Goal: Find specific page/section: Find specific page/section

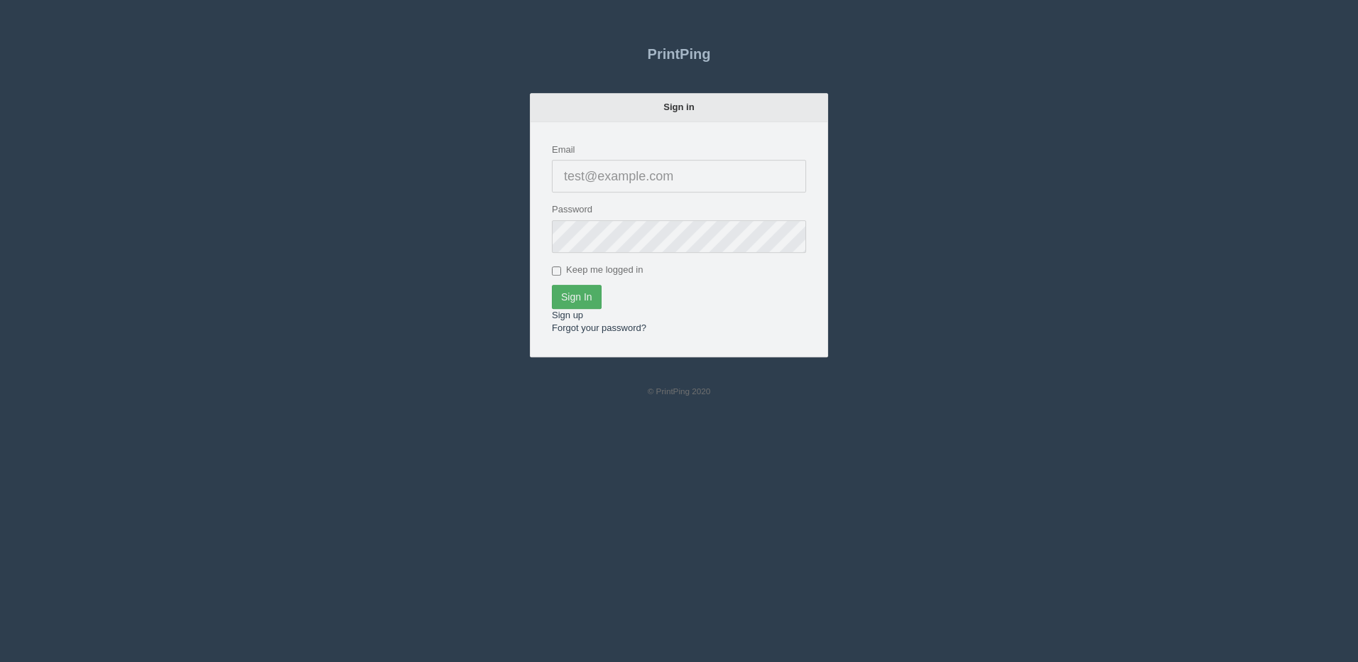
type input "[PERSON_NAME][EMAIL_ADDRESS][DOMAIN_NAME]"
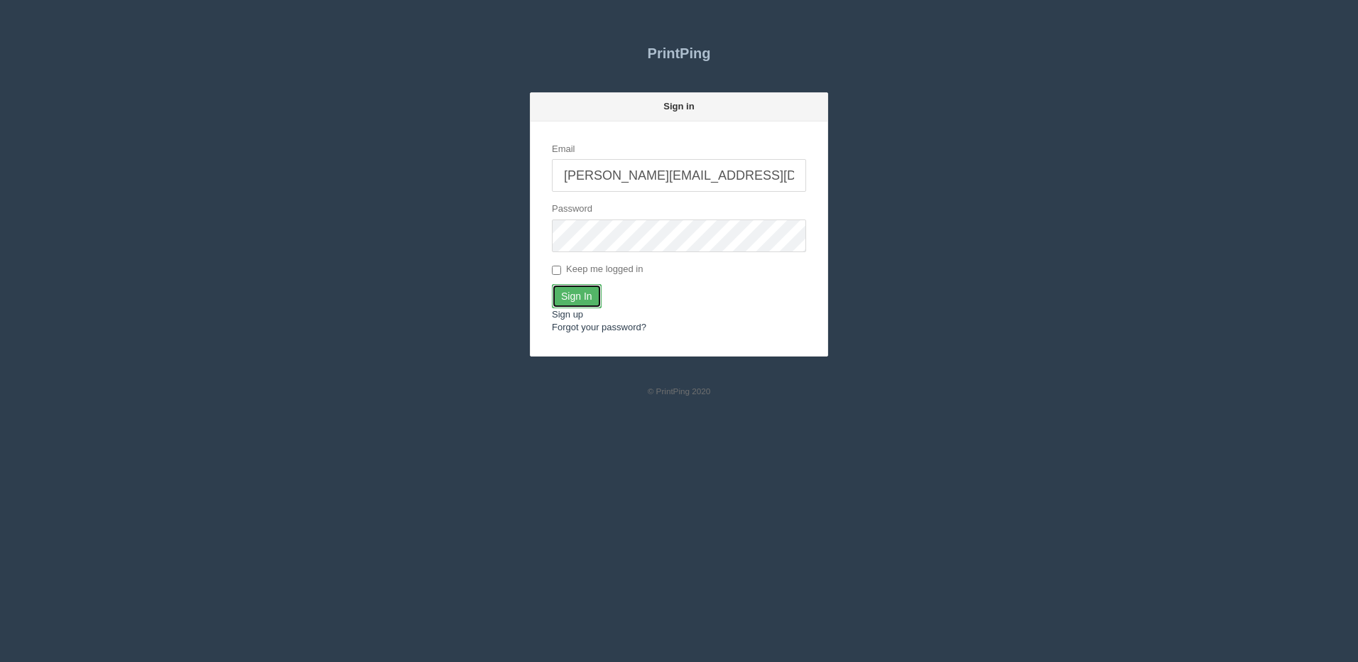
click at [583, 290] on input "Sign In" at bounding box center [577, 296] width 50 height 24
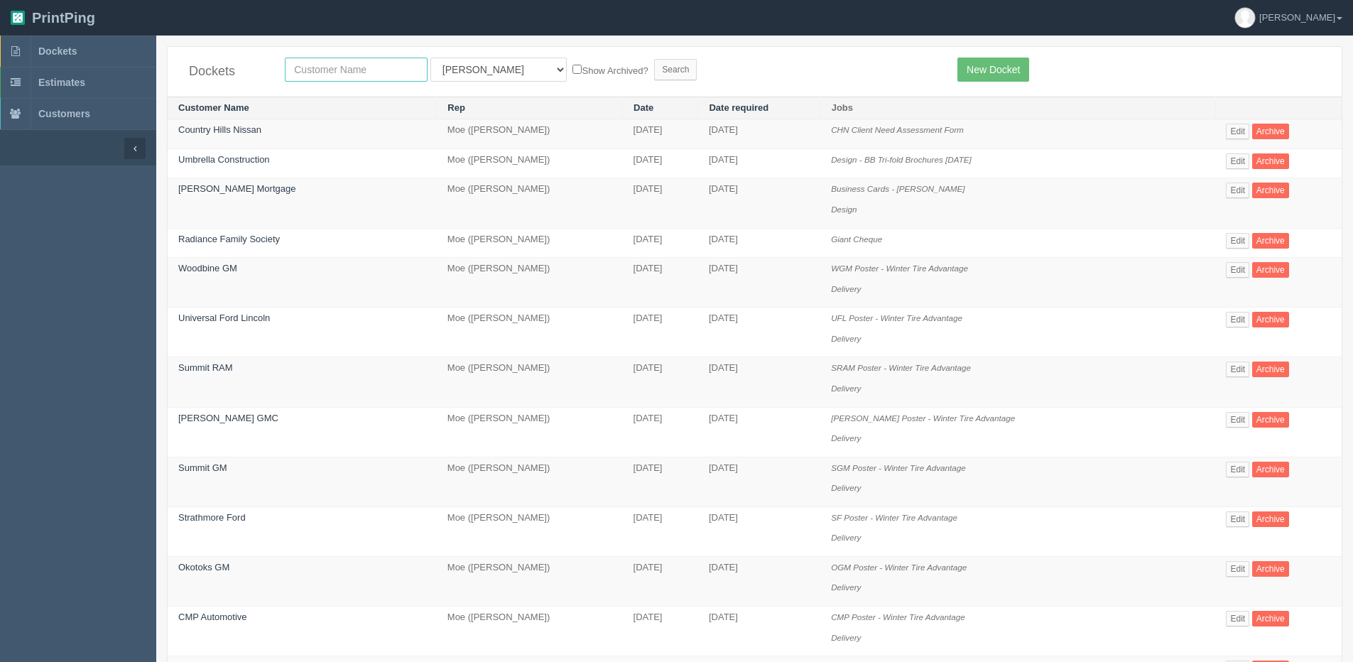
click at [378, 64] on input "text" at bounding box center [356, 70] width 143 height 24
type input "grc"
click at [654, 59] on input "Search" at bounding box center [675, 69] width 43 height 21
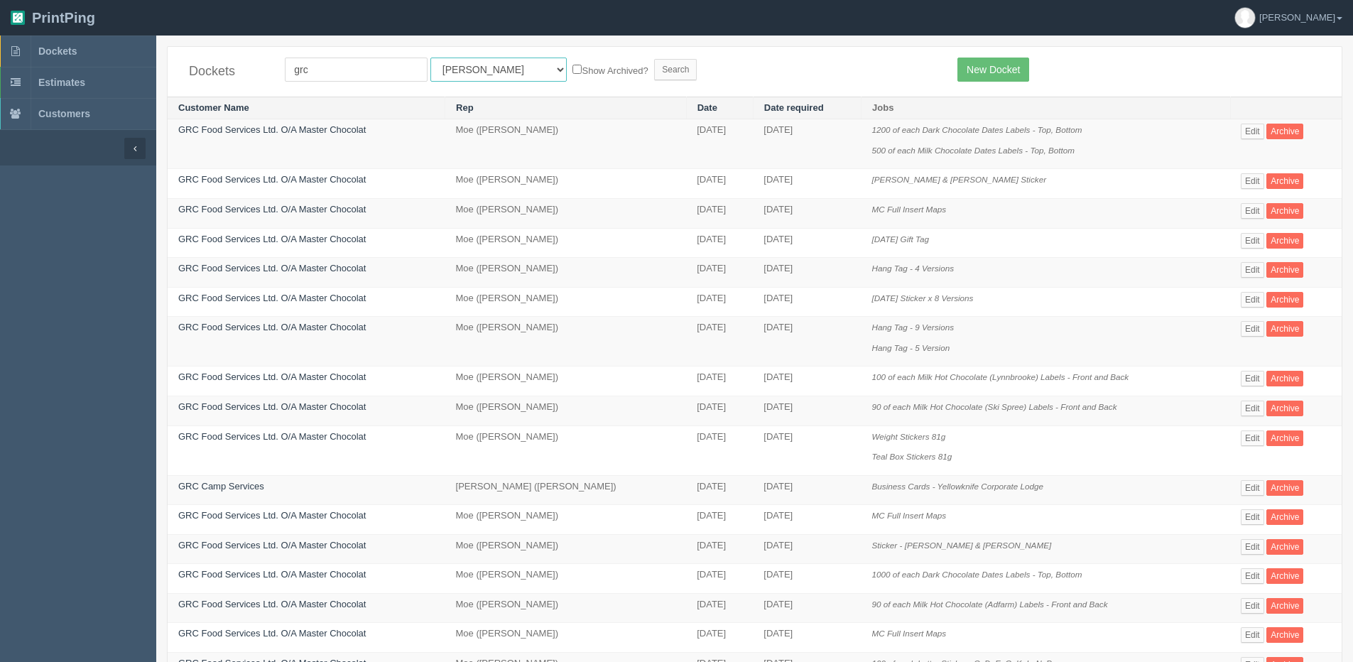
click at [468, 58] on select "All Users [PERSON_NAME] Test 1 [PERSON_NAME] [PERSON_NAME] [PERSON_NAME] France…" at bounding box center [499, 70] width 136 height 24
select select "1"
click at [431, 58] on select "All Users [PERSON_NAME] Test 1 [PERSON_NAME] [PERSON_NAME] [PERSON_NAME] France…" at bounding box center [499, 70] width 136 height 24
click at [573, 67] on label "Show Archived?" at bounding box center [610, 70] width 75 height 16
click at [573, 67] on input "Show Archived?" at bounding box center [577, 69] width 9 height 9
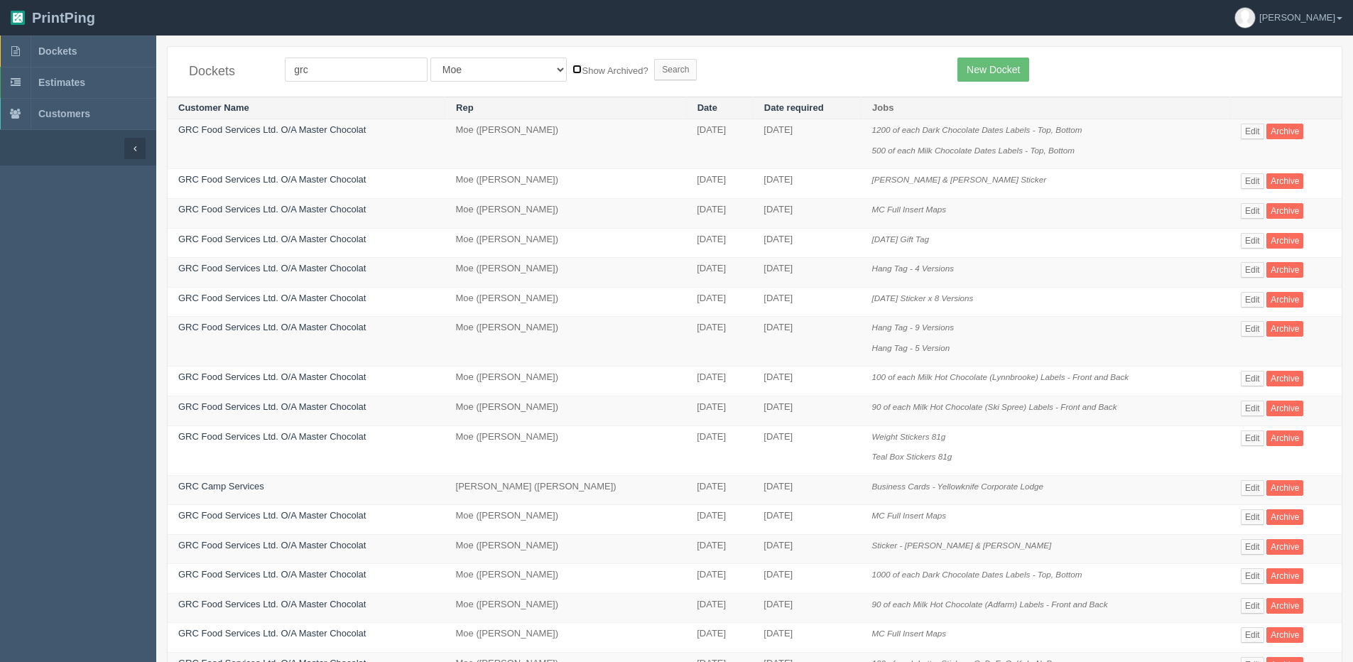
checkbox input "true"
click at [654, 70] on input "Search" at bounding box center [675, 69] width 43 height 21
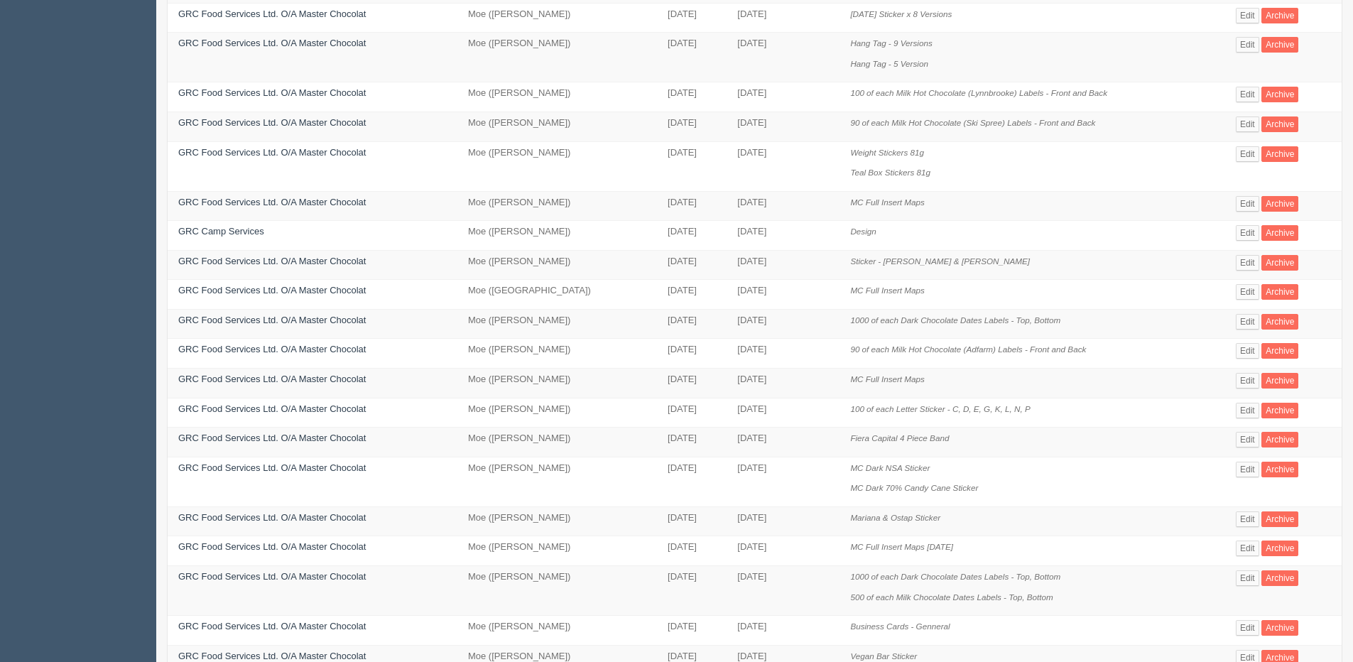
scroll to position [355, 0]
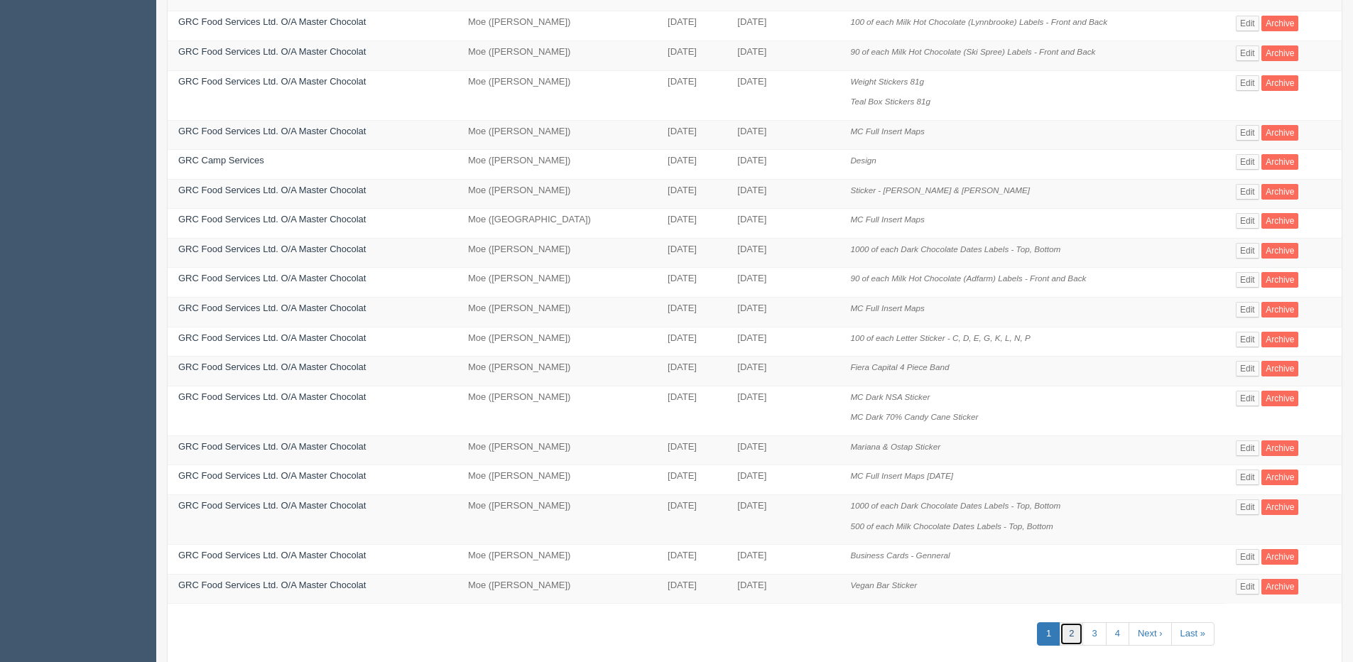
click at [1074, 634] on link "2" at bounding box center [1071, 633] width 23 height 23
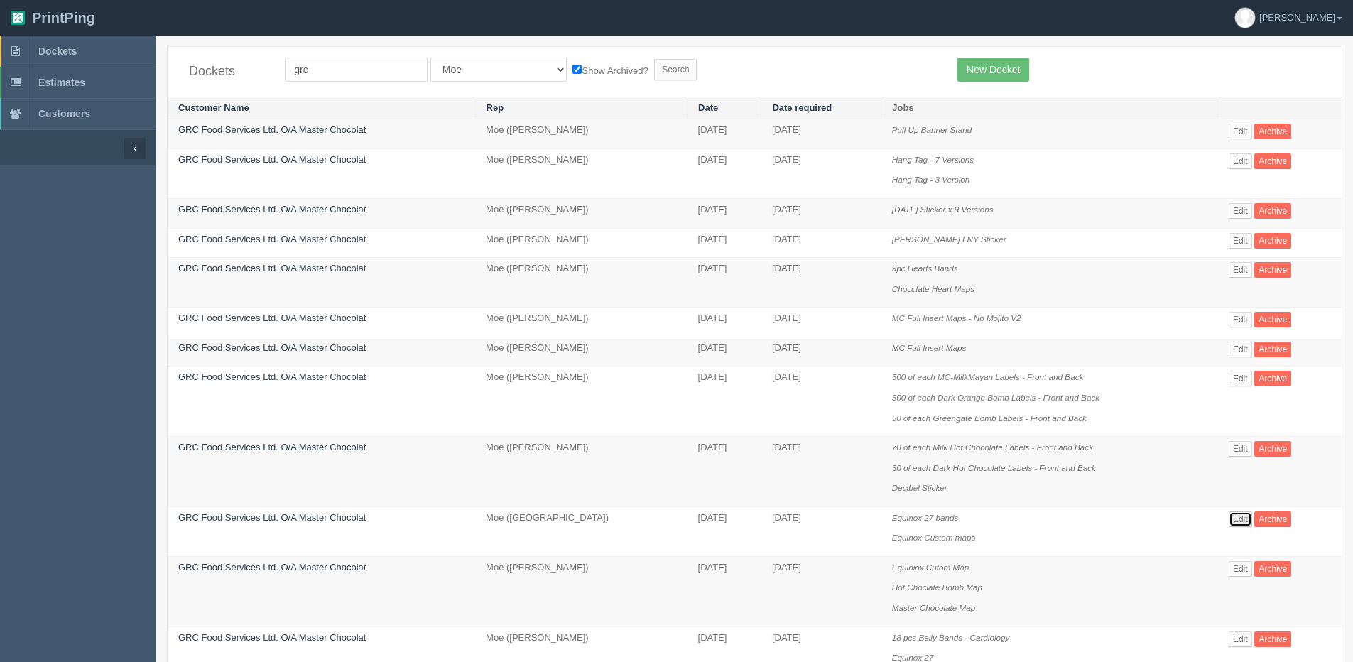
click at [1246, 520] on link "Edit" at bounding box center [1240, 520] width 23 height 16
